Goal: Information Seeking & Learning: Find specific page/section

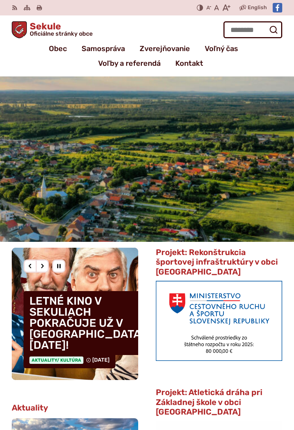
click at [181, 48] on span "Zverejňovanie" at bounding box center [165, 48] width 50 height 15
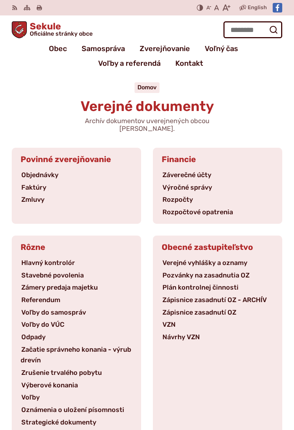
click at [46, 184] on link "Faktúry" at bounding box center [34, 188] width 26 height 8
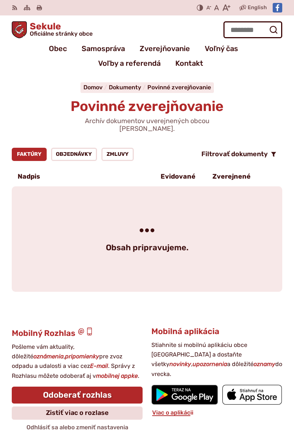
click at [78, 148] on link "Objednávky" at bounding box center [74, 154] width 46 height 13
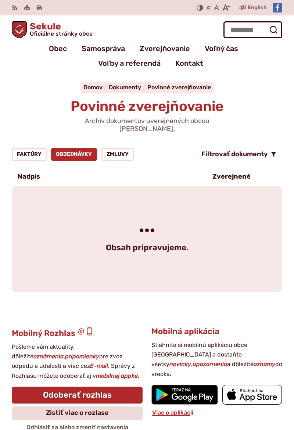
click at [120, 148] on link "Zmluvy" at bounding box center [118, 154] width 32 height 13
click at [171, 49] on span "Zverejňovanie" at bounding box center [165, 48] width 50 height 15
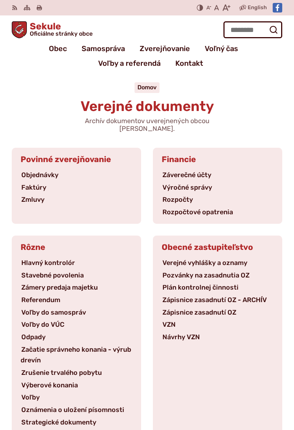
click at [235, 259] on link "Verejné vyhlášky a oznamy" at bounding box center [205, 263] width 86 height 8
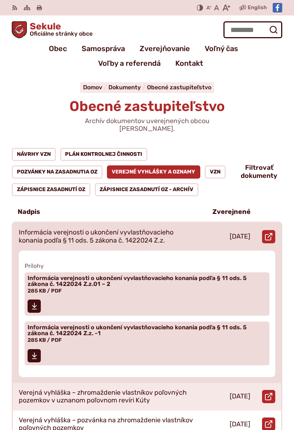
click at [173, 233] on p "Informácia verejnosti o ukončení vyvlastňovacieho konania podľa § 11 ods. 5 zák…" at bounding box center [107, 237] width 177 height 16
click at [226, 283] on span "Informácia verejnosti o ukončení vyvlastňovacieho konania podľa § 11 ods. 5 zák…" at bounding box center [143, 285] width 230 height 24
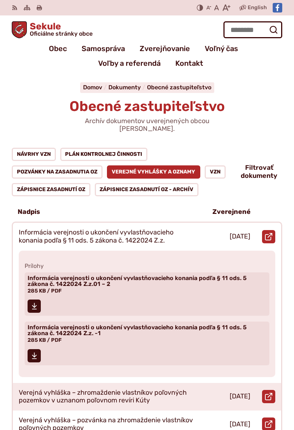
click at [171, 49] on span "Zverejňovanie" at bounding box center [165, 48] width 50 height 15
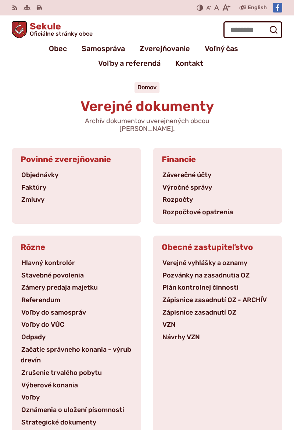
click at [189, 196] on link "Rozpočty" at bounding box center [178, 200] width 32 height 8
click at [70, 259] on link "Hlavný kontrolór" at bounding box center [48, 263] width 55 height 8
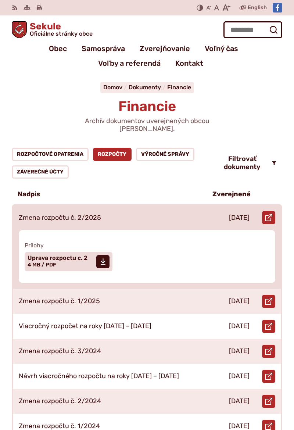
click at [198, 214] on div "Zmena rozpočtu č. 2/2025" at bounding box center [107, 217] width 188 height 25
click at [108, 258] on span at bounding box center [102, 261] width 13 height 13
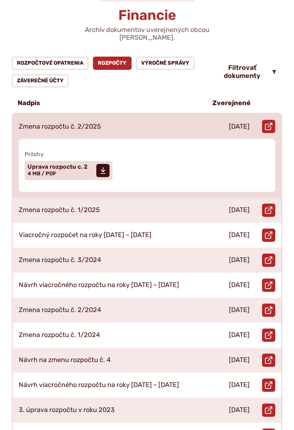
scroll to position [91, 0]
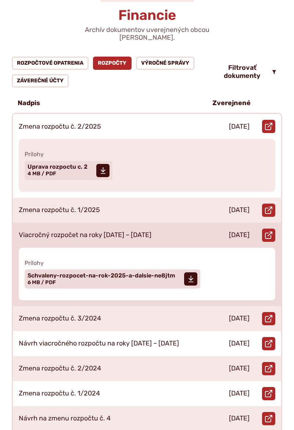
click at [204, 231] on div "12.12.2024" at bounding box center [227, 235] width 55 height 25
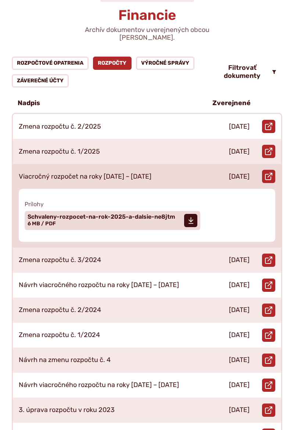
click at [185, 216] on span at bounding box center [190, 220] width 13 height 13
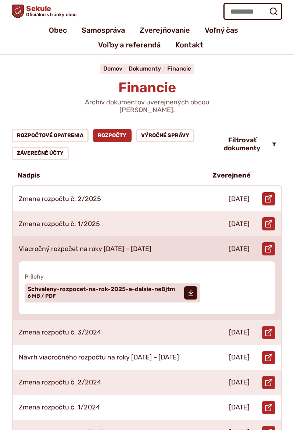
scroll to position [0, 0]
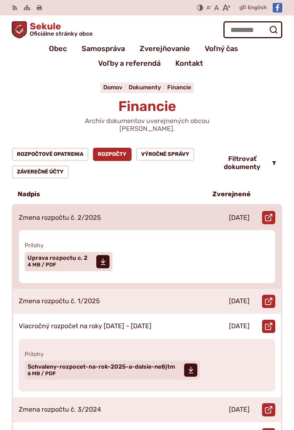
click at [268, 211] on link "Otvoriť document Zmena rozpočtu č. 2/2025 v novom okne." at bounding box center [268, 217] width 13 height 13
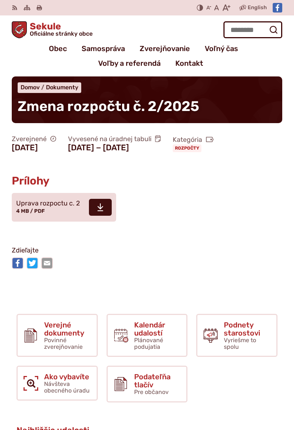
click at [104, 211] on span at bounding box center [100, 207] width 23 height 17
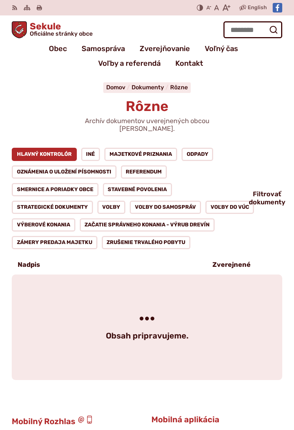
click at [174, 50] on span "Zverejňovanie" at bounding box center [165, 48] width 50 height 15
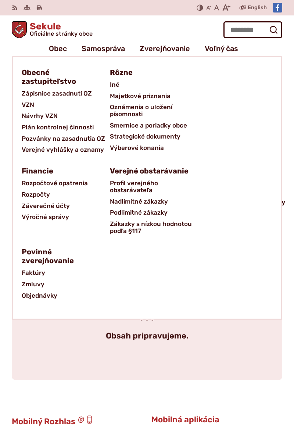
click at [113, 50] on span "Samospráva" at bounding box center [103, 48] width 43 height 15
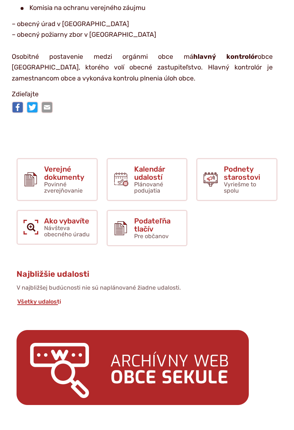
scroll to position [364, 0]
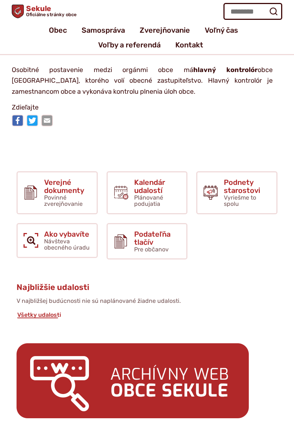
click at [71, 187] on span "Verejné dokumenty" at bounding box center [67, 186] width 47 height 16
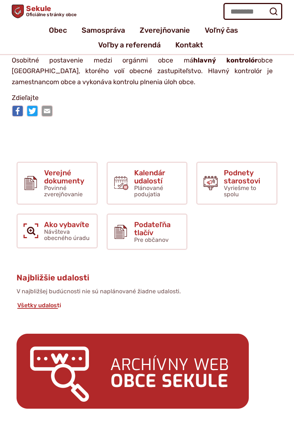
scroll to position [388, 0]
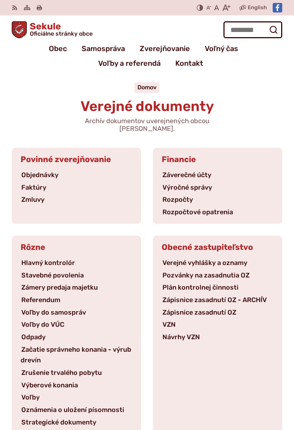
click at [40, 184] on link "Faktúry" at bounding box center [34, 188] width 26 height 8
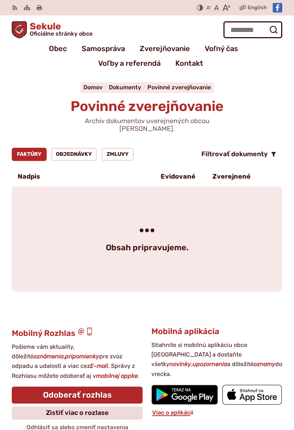
click at [204, 228] on div "Obsah pripravujeme." at bounding box center [147, 239] width 271 height 106
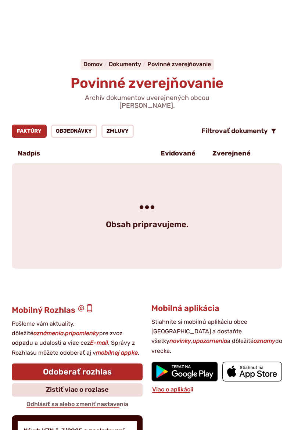
scroll to position [23, 0]
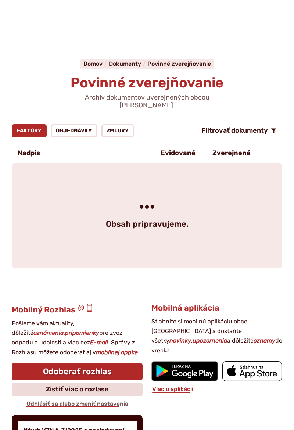
click at [245, 149] on p "Zverejnené" at bounding box center [232, 153] width 38 height 8
click at [234, 149] on p "Zverejnené" at bounding box center [232, 153] width 38 height 8
click at [186, 149] on p "Evidované" at bounding box center [178, 153] width 35 height 8
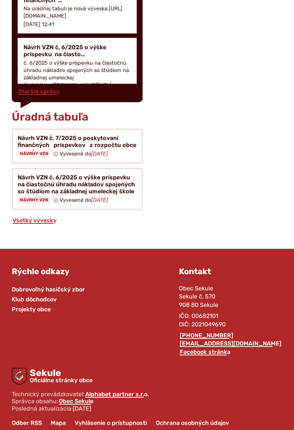
scroll to position [473, 0]
